Goal: Information Seeking & Learning: Learn about a topic

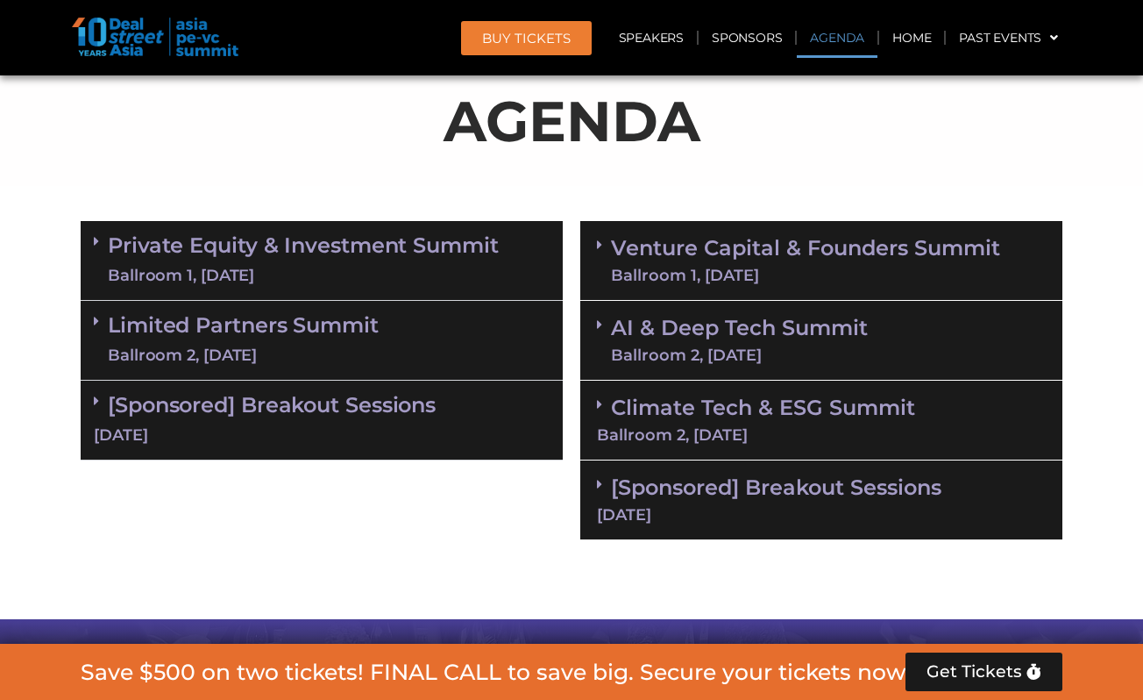
scroll to position [1035, 0]
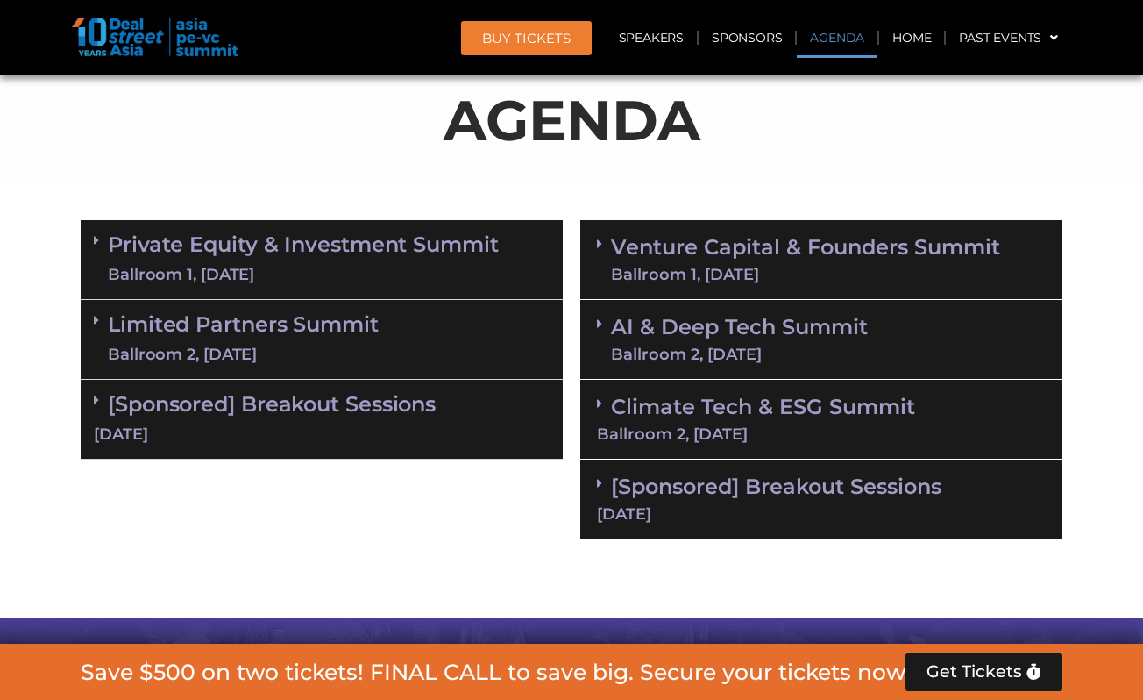
click at [415, 295] on div "Private Equity & Investment Summit Ballroom 1, [DATE]" at bounding box center [322, 260] width 482 height 80
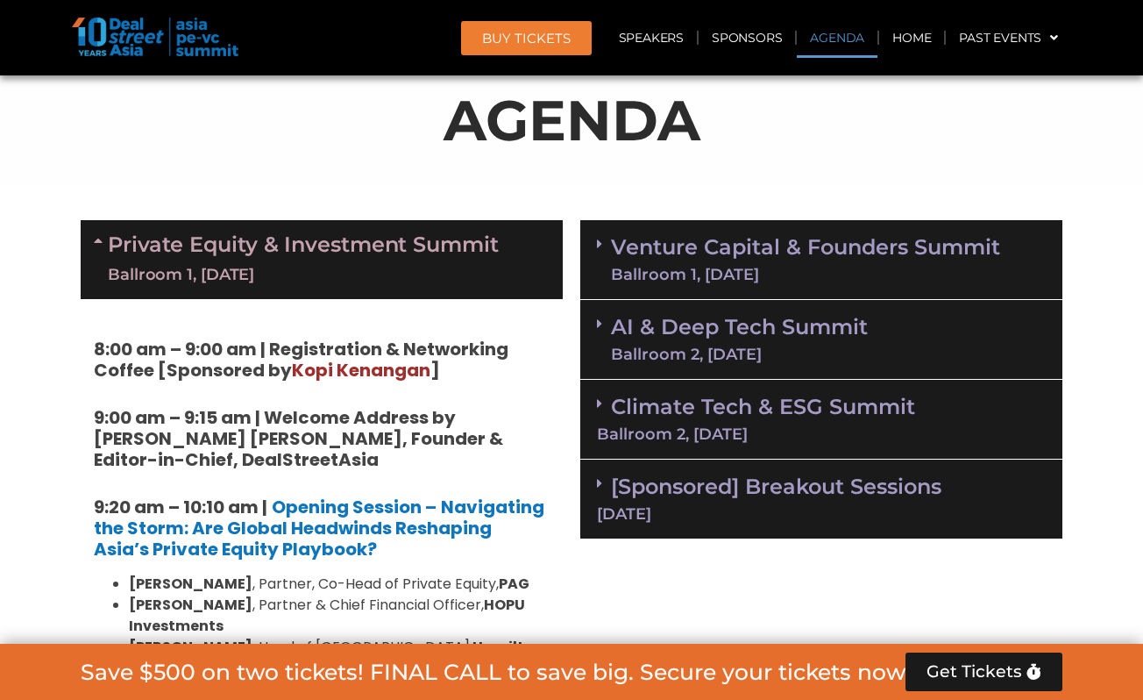
click at [399, 260] on link "Private Equity & Investment Summit Ballroom 1, [DATE]" at bounding box center [303, 259] width 391 height 53
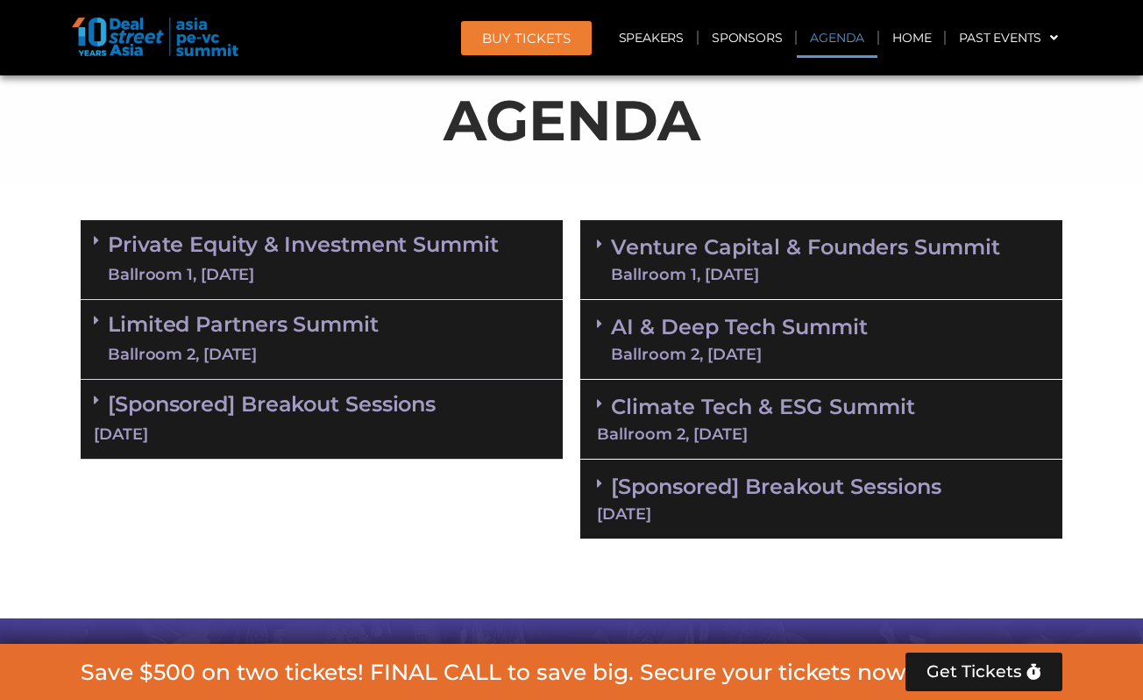
click at [387, 272] on div "Ballroom 1, [DATE]" at bounding box center [303, 275] width 391 height 22
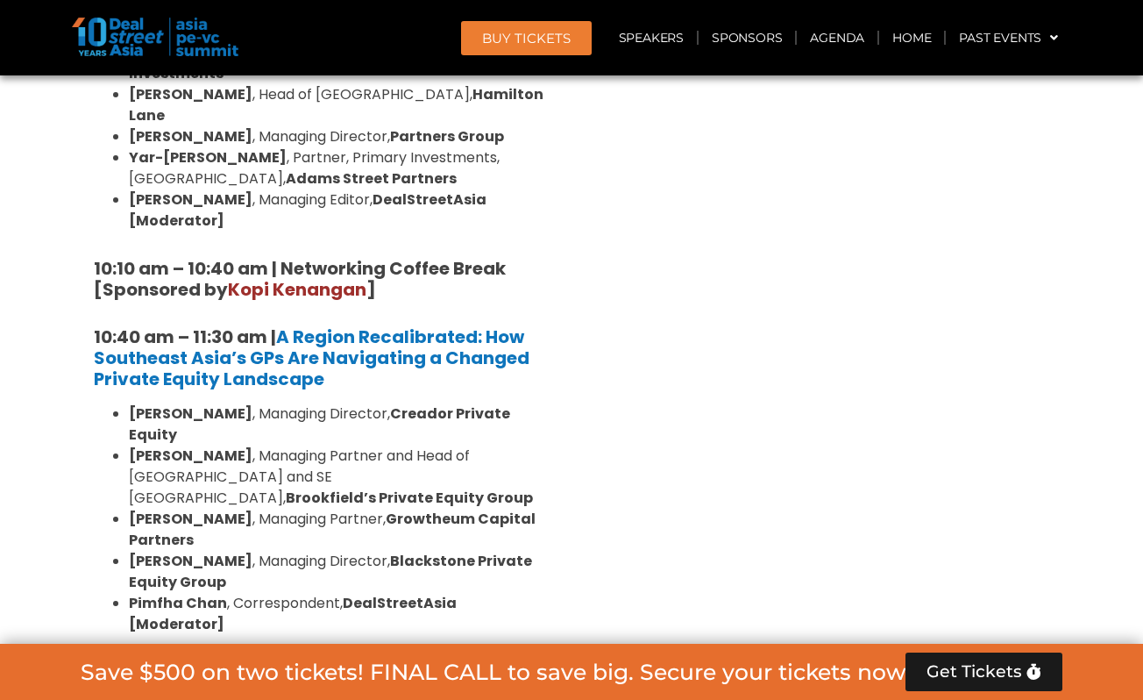
scroll to position [1586, 0]
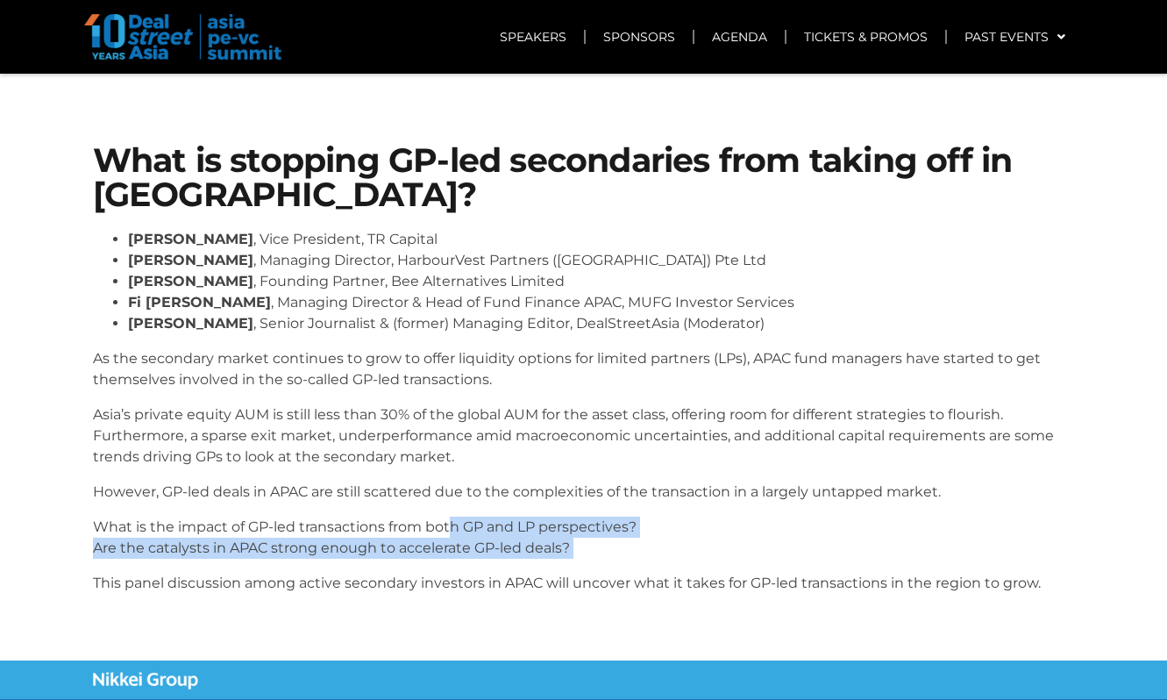
drag, startPoint x: 0, startPoint y: 0, endPoint x: 449, endPoint y: 567, distance: 723.4
click at [449, 569] on div "[PERSON_NAME] , Vice President, TR Capital [PERSON_NAME] , Managing Director, H…" at bounding box center [584, 411] width 982 height 365
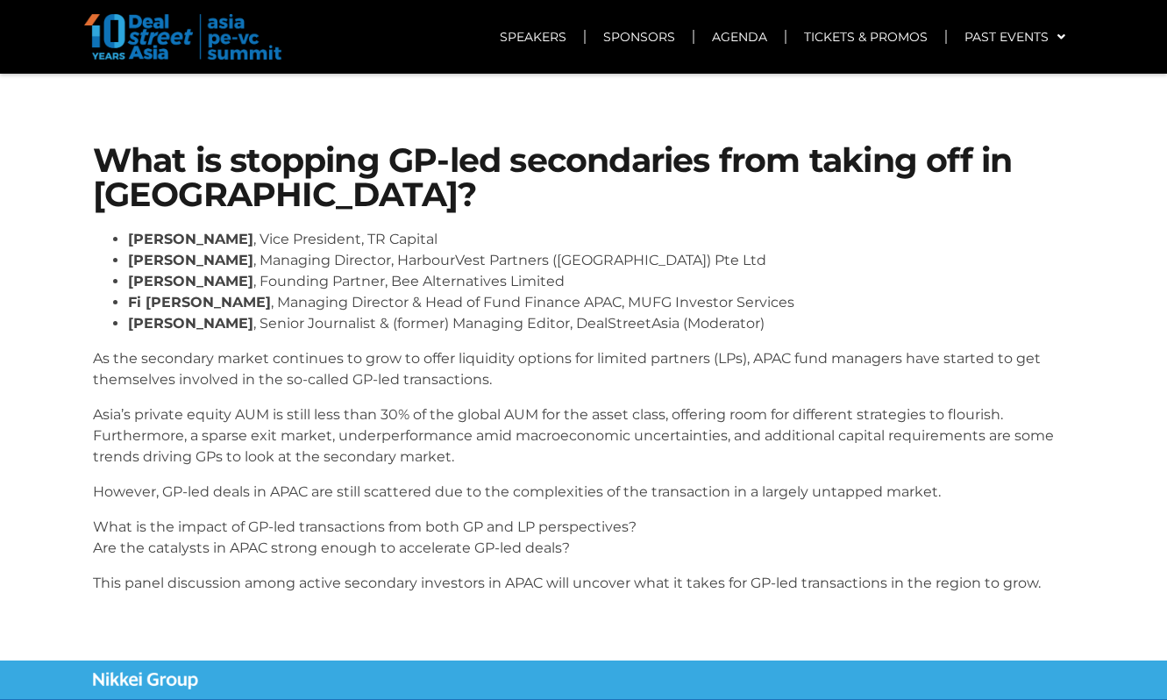
click at [466, 181] on h1 "What is stopping GP-led secondaries from taking off in [GEOGRAPHIC_DATA]?" at bounding box center [584, 178] width 982 height 68
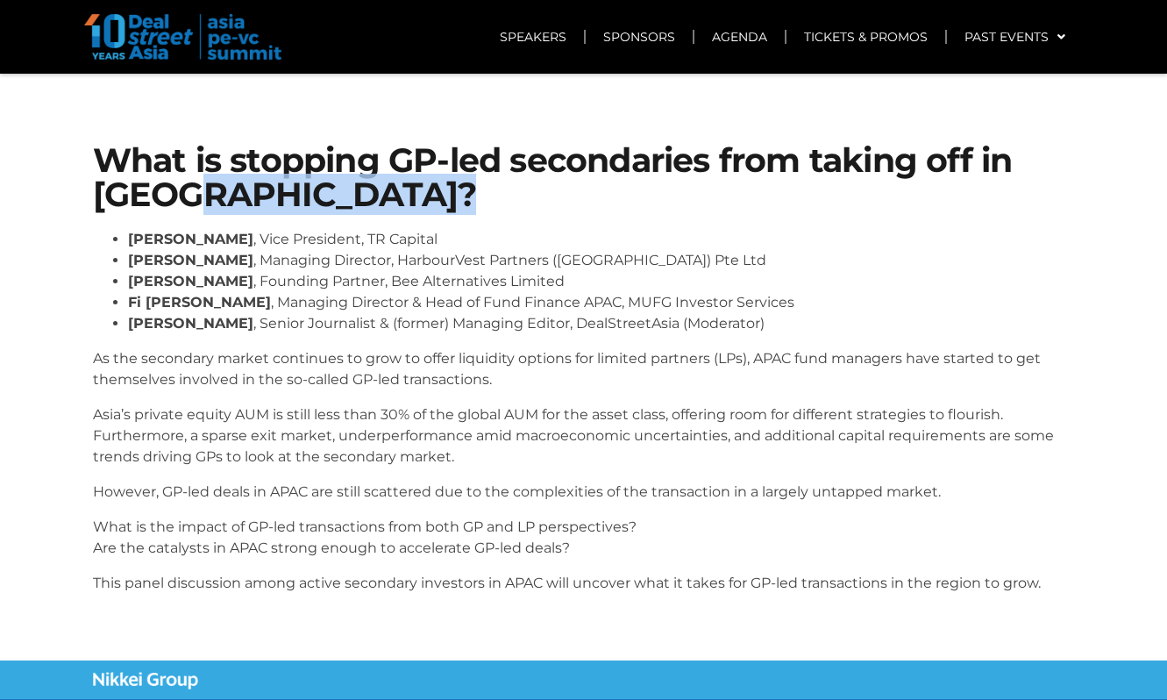
click at [466, 181] on h1 "What is stopping GP-led secondaries from taking off in [GEOGRAPHIC_DATA]?" at bounding box center [584, 178] width 982 height 68
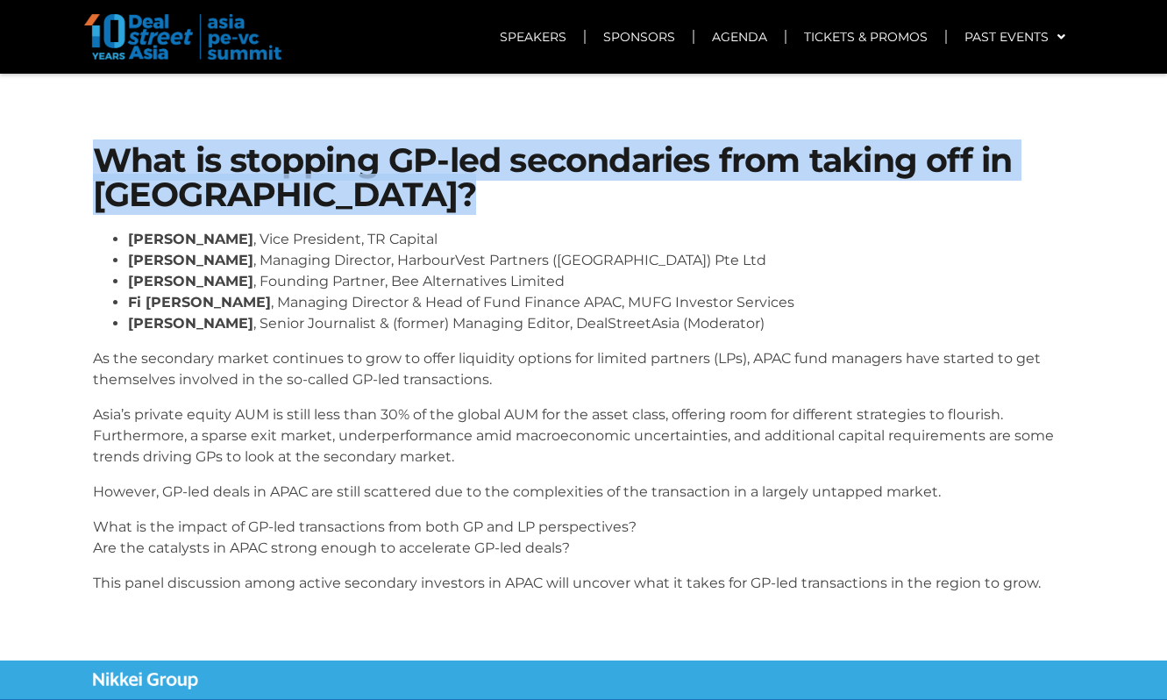
click at [466, 181] on h1 "What is stopping GP-led secondaries from taking off in [GEOGRAPHIC_DATA]?" at bounding box center [584, 178] width 982 height 68
copy div "What is stopping GP-led secondaries from taking off in [GEOGRAPHIC_DATA]?"
